Goal: Task Accomplishment & Management: Complete application form

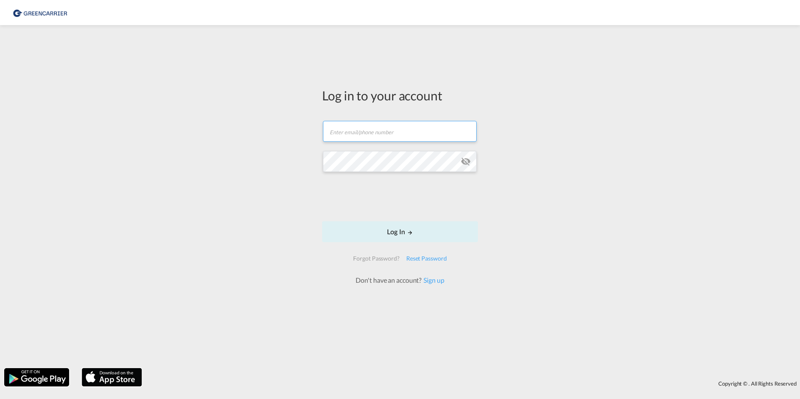
click at [396, 130] on input "text" at bounding box center [400, 131] width 154 height 21
type input "[PERSON_NAME][EMAIL_ADDRESS][PERSON_NAME][PERSON_NAME][DOMAIN_NAME]"
click at [394, 232] on button "Log In" at bounding box center [400, 231] width 156 height 21
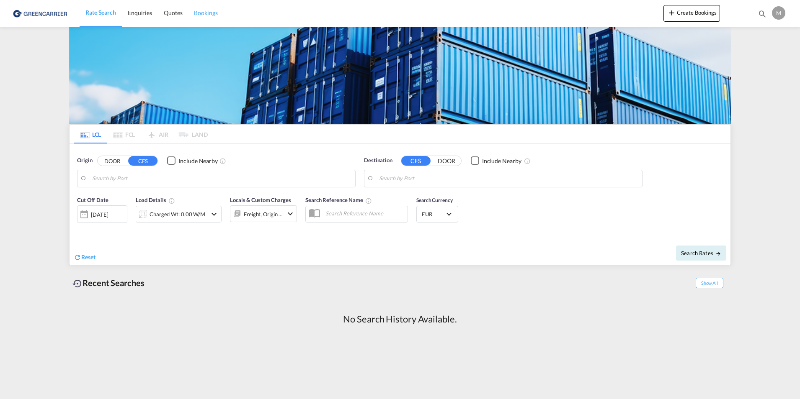
click at [209, 15] on span "Bookings" at bounding box center [205, 12] width 23 height 7
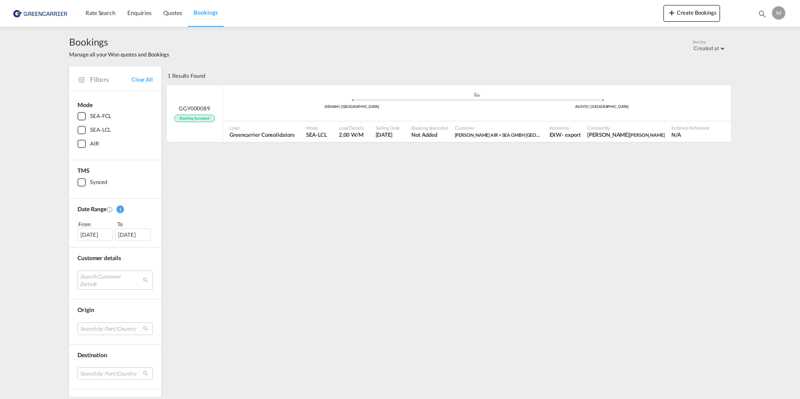
click at [79, 132] on div "SEA-LCL" at bounding box center [81, 130] width 8 height 8
click at [178, 13] on span "Quotes" at bounding box center [172, 12] width 18 height 7
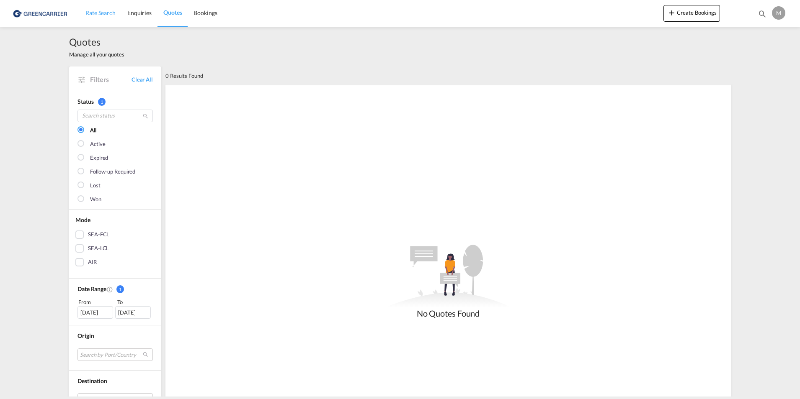
click at [102, 13] on span "Rate Search" at bounding box center [100, 12] width 30 height 7
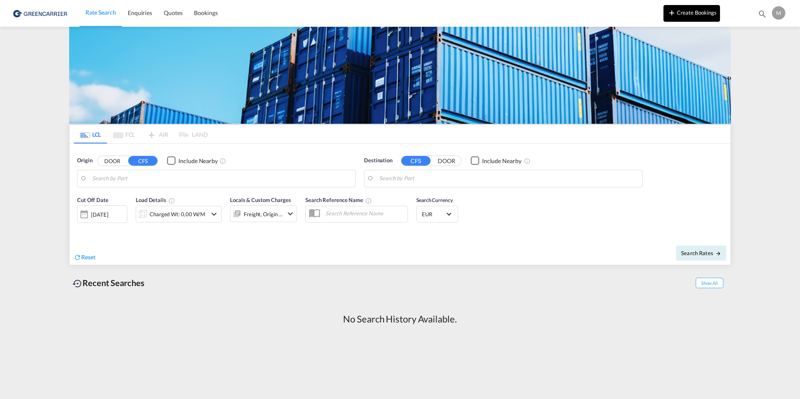
click at [690, 14] on button "Create Bookings" at bounding box center [691, 13] width 57 height 17
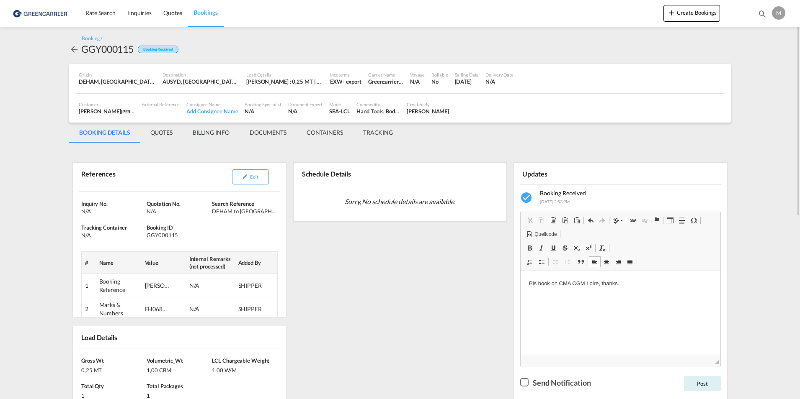
click at [527, 387] on div "Checkbox No Ink" at bounding box center [524, 382] width 8 height 8
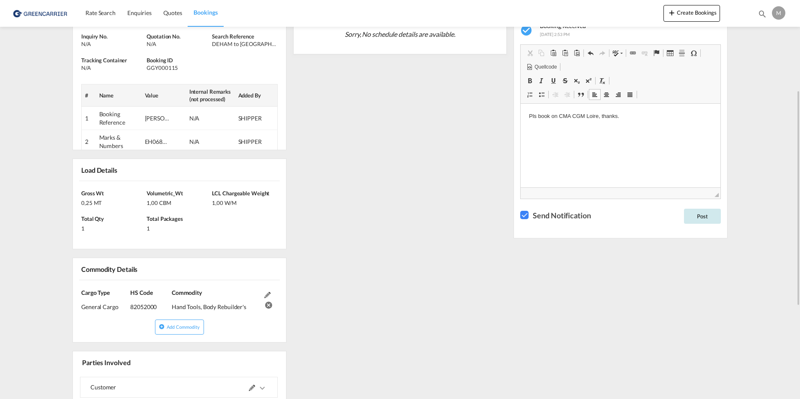
click at [706, 217] on button "Post" at bounding box center [702, 216] width 37 height 15
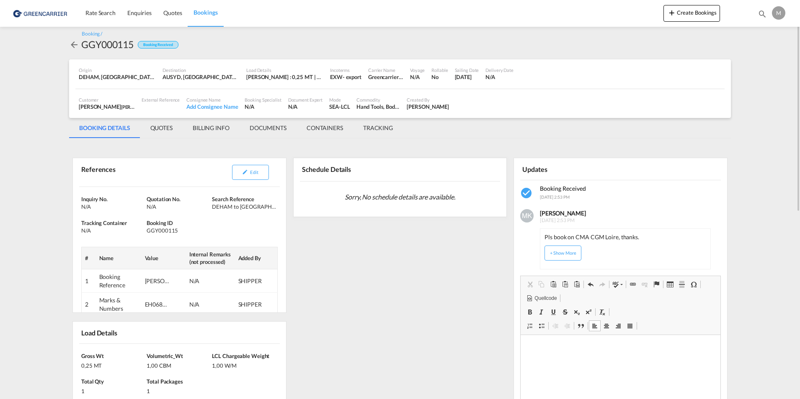
scroll to position [0, 0]
